Goal: Navigation & Orientation: Find specific page/section

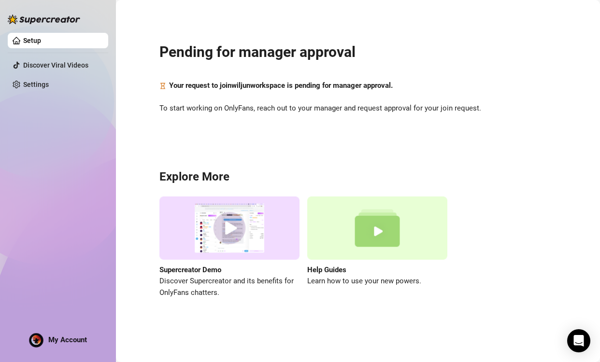
drag, startPoint x: 91, startPoint y: 184, endPoint x: 95, endPoint y: 175, distance: 9.3
click at [91, 184] on div "Setup Discover Viral Videos Settings My Account" at bounding box center [58, 177] width 100 height 354
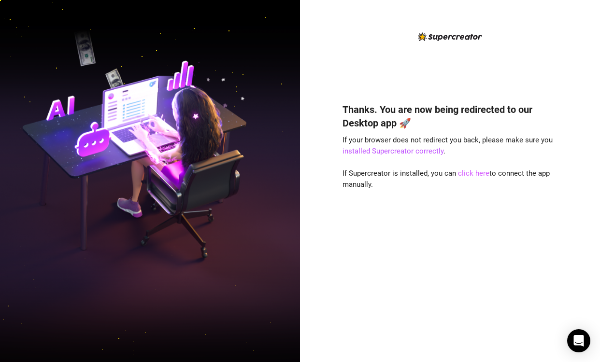
click at [471, 174] on link "click here" at bounding box center [473, 173] width 31 height 9
